Goal: Task Accomplishment & Management: Use online tool/utility

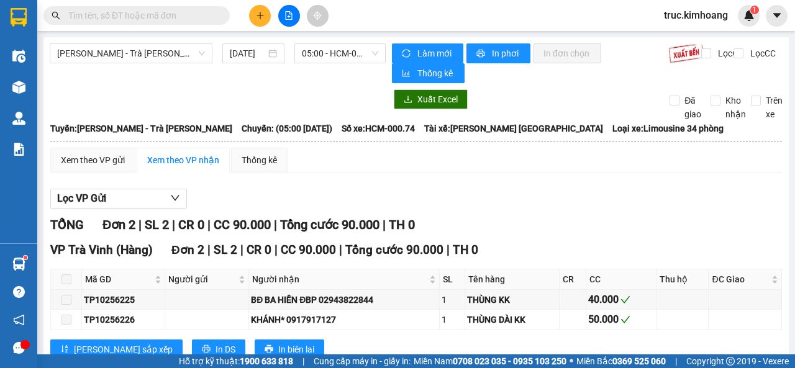
click at [201, 14] on input "text" at bounding box center [141, 16] width 147 height 14
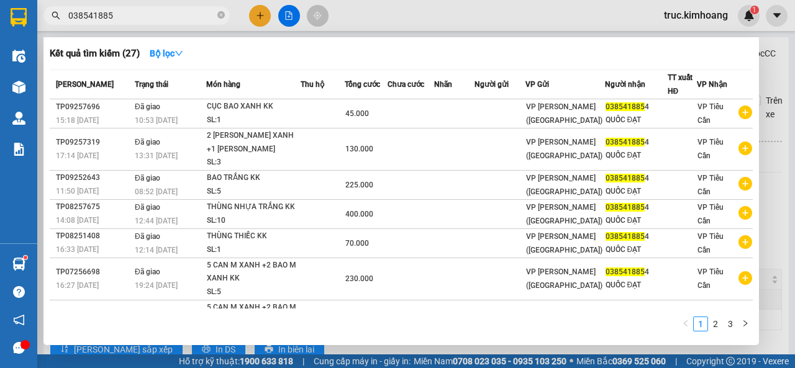
type input "0385418854"
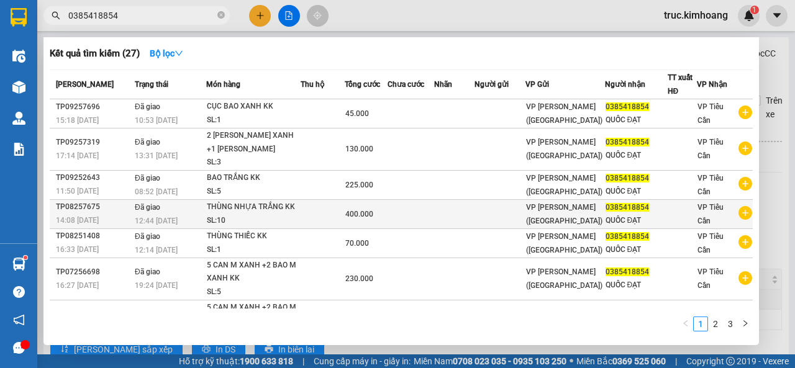
scroll to position [121, 0]
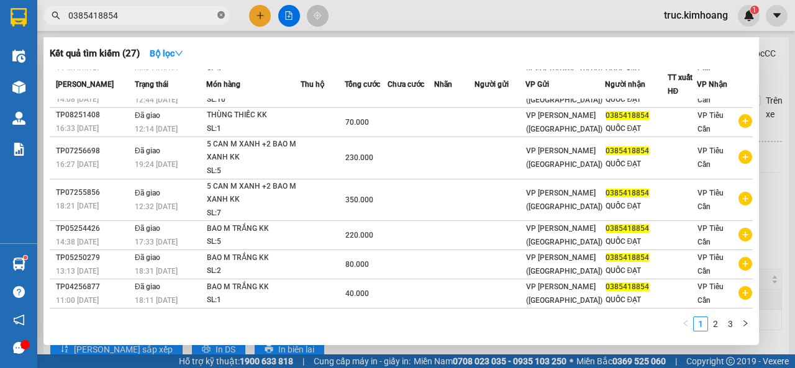
click at [219, 13] on icon "close-circle" at bounding box center [220, 14] width 7 height 7
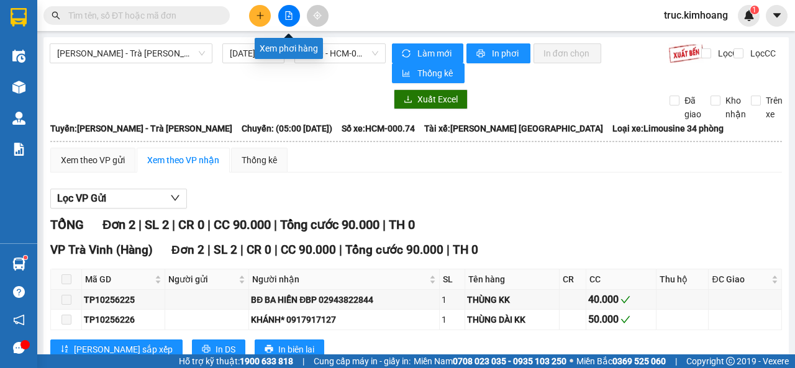
click at [290, 15] on icon "file-add" at bounding box center [288, 15] width 9 height 9
drag, startPoint x: 152, startPoint y: 50, endPoint x: 147, endPoint y: 67, distance: 17.5
click at [152, 50] on span "[PERSON_NAME] - Trà [PERSON_NAME]" at bounding box center [131, 53] width 148 height 19
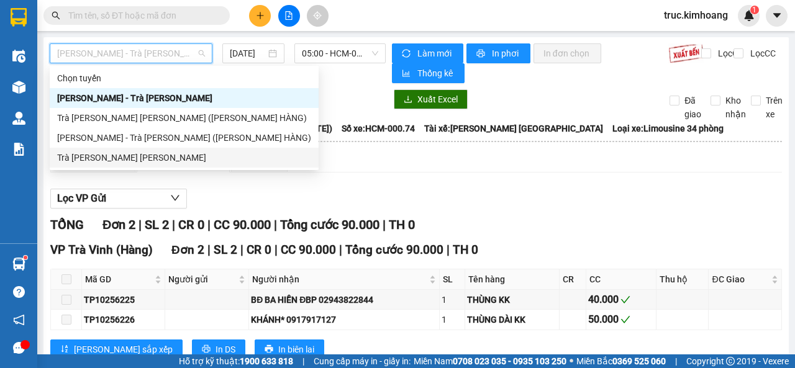
click at [117, 150] on div "Trà [PERSON_NAME] [PERSON_NAME]" at bounding box center [184, 158] width 269 height 20
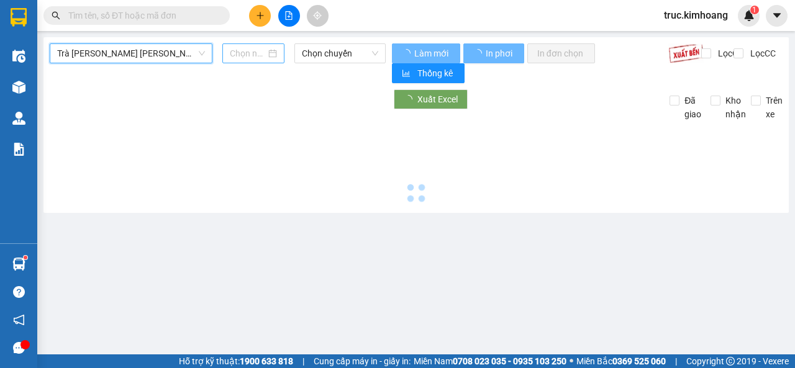
type input "[DATE]"
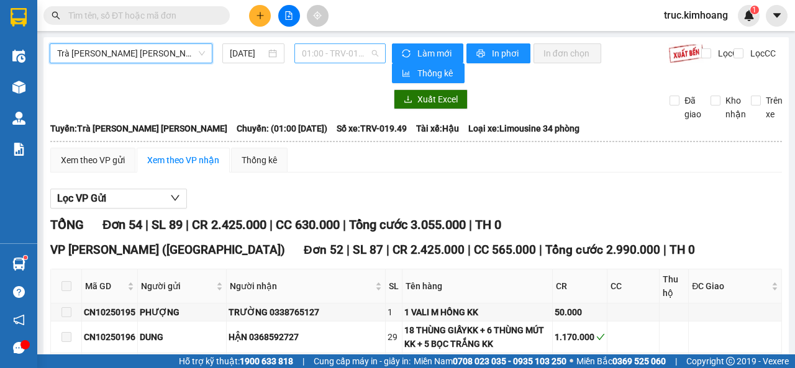
click at [315, 52] on span "01:00 - TRV-019.49" at bounding box center [340, 53] width 76 height 19
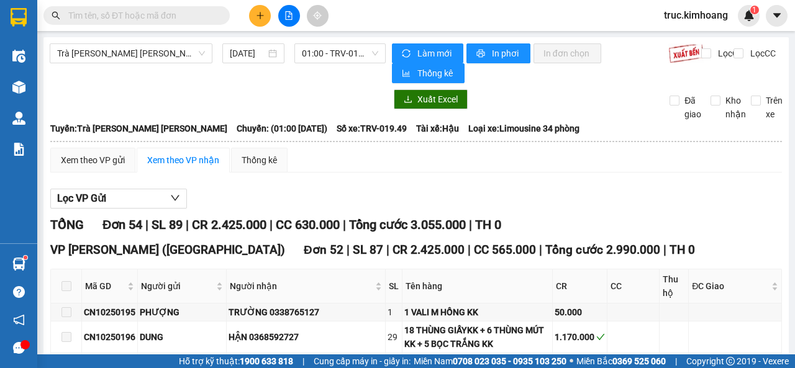
click at [612, 196] on div "Lọc VP Gửi" at bounding box center [415, 199] width 731 height 20
click at [355, 50] on span "01:00 - TRV-019.49" at bounding box center [340, 53] width 76 height 19
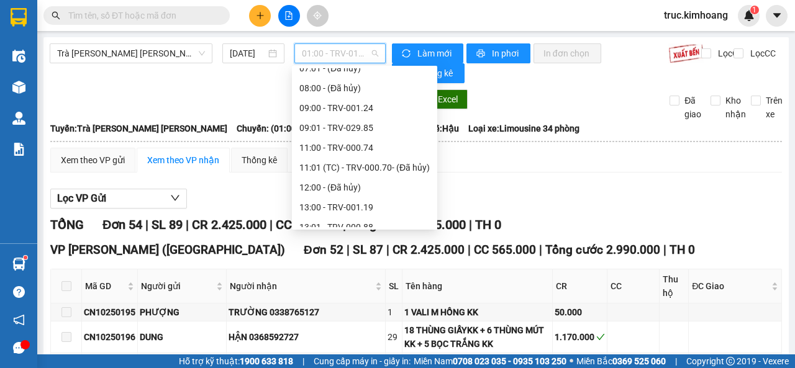
scroll to position [338, 0]
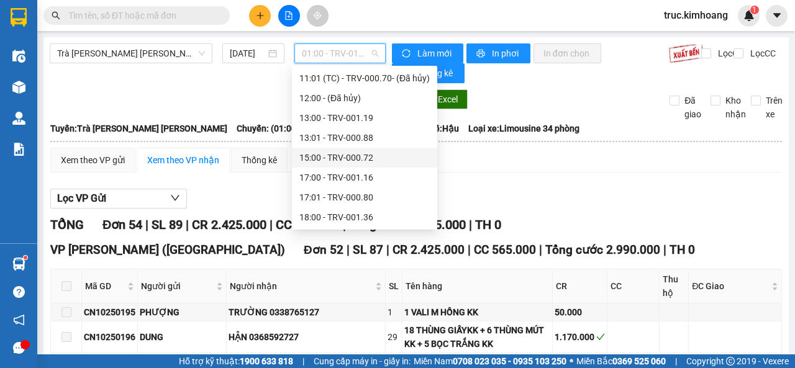
click at [365, 153] on div "15:00 - TRV-000.72" at bounding box center [364, 158] width 130 height 14
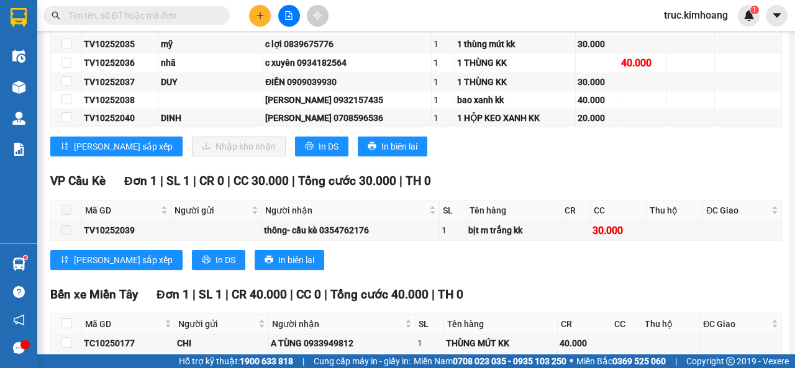
scroll to position [393, 0]
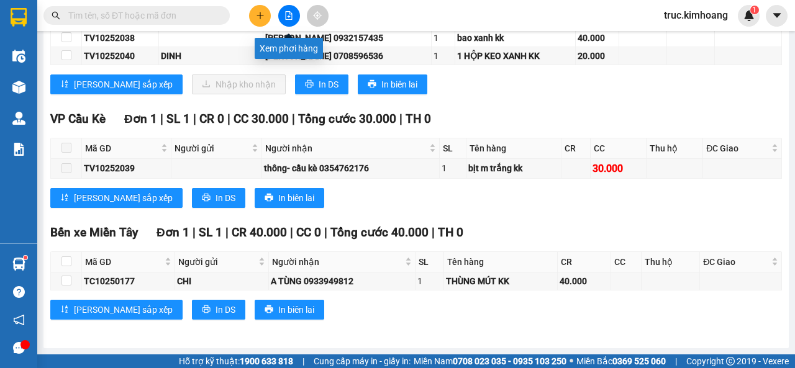
click at [281, 16] on button at bounding box center [289, 16] width 22 height 22
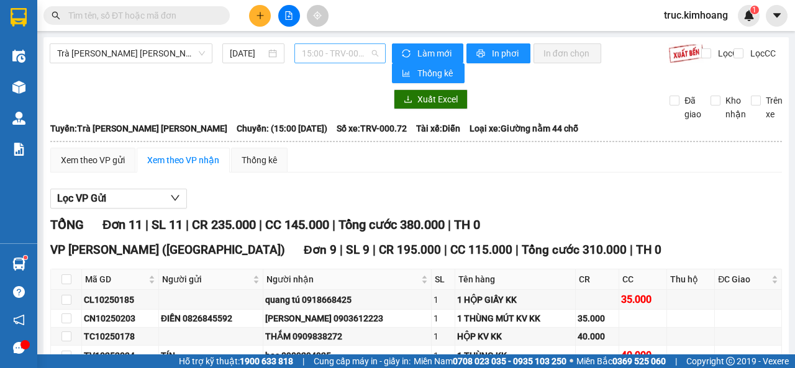
click at [295, 51] on div "15:00 - TRV-000.72" at bounding box center [339, 53] width 91 height 20
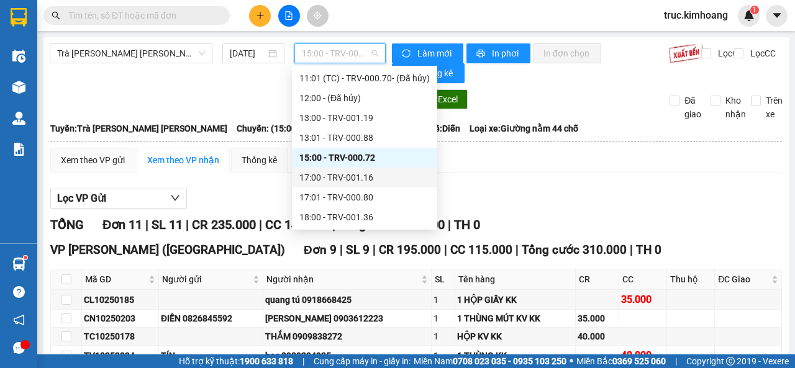
click at [334, 173] on div "17:00 - TRV-001.16" at bounding box center [364, 178] width 130 height 14
